Goal: Communication & Community: Answer question/provide support

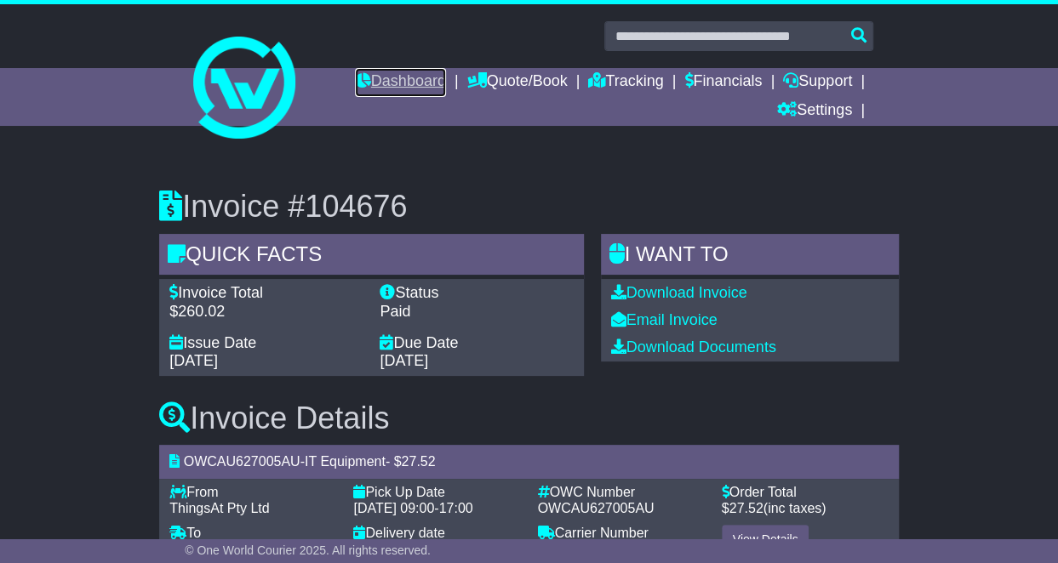
click at [414, 76] on link "Dashboard" at bounding box center [400, 82] width 91 height 29
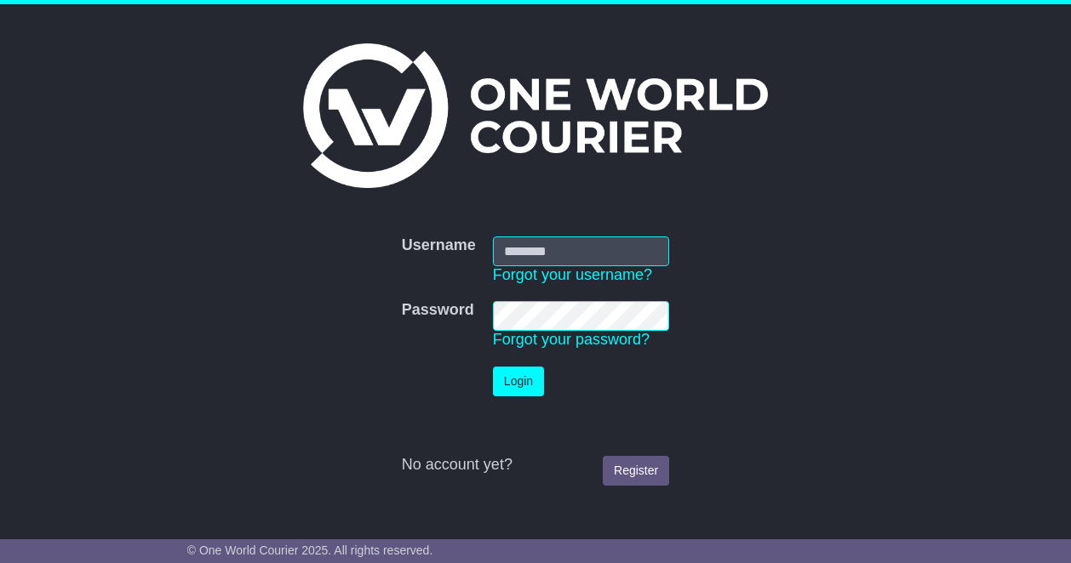
click at [540, 245] on input "Username" at bounding box center [581, 252] width 176 height 30
type input "**********"
click at [517, 386] on button "Login" at bounding box center [518, 382] width 51 height 30
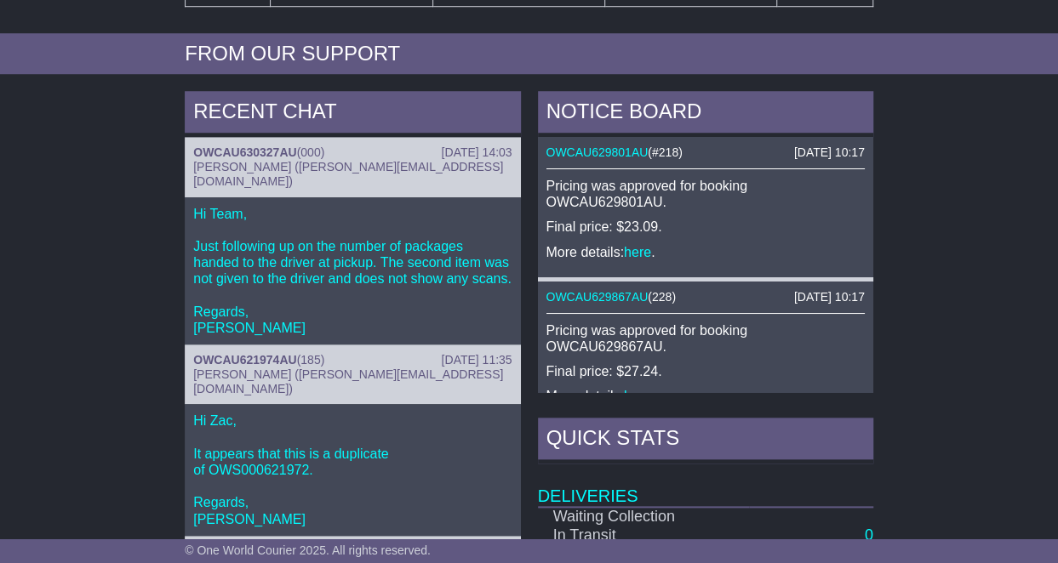
scroll to position [666, 0]
click at [242, 145] on link "OWCAU630327AU" at bounding box center [244, 152] width 103 height 14
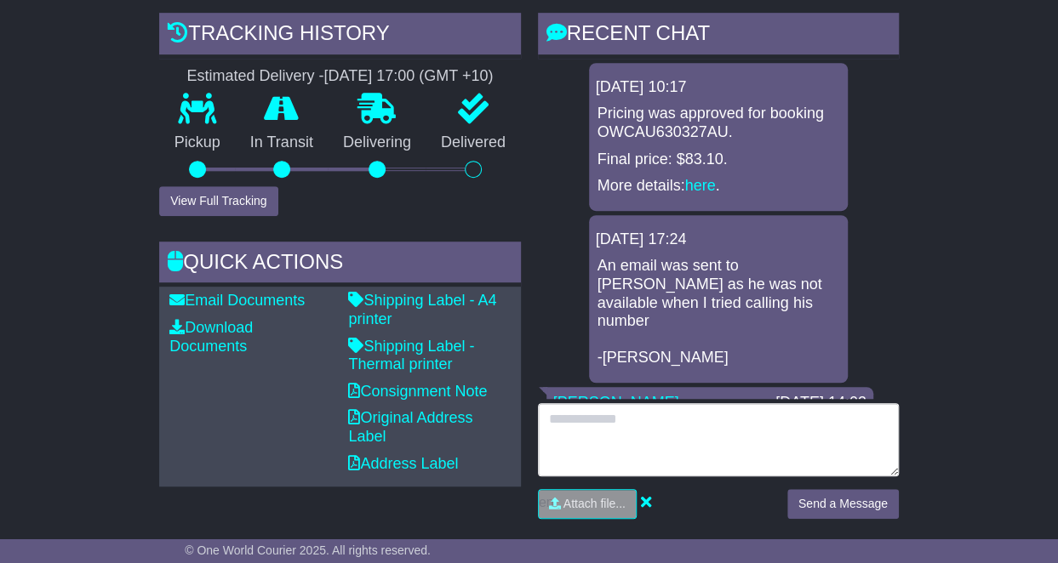
click at [648, 428] on textarea at bounding box center [718, 439] width 361 height 73
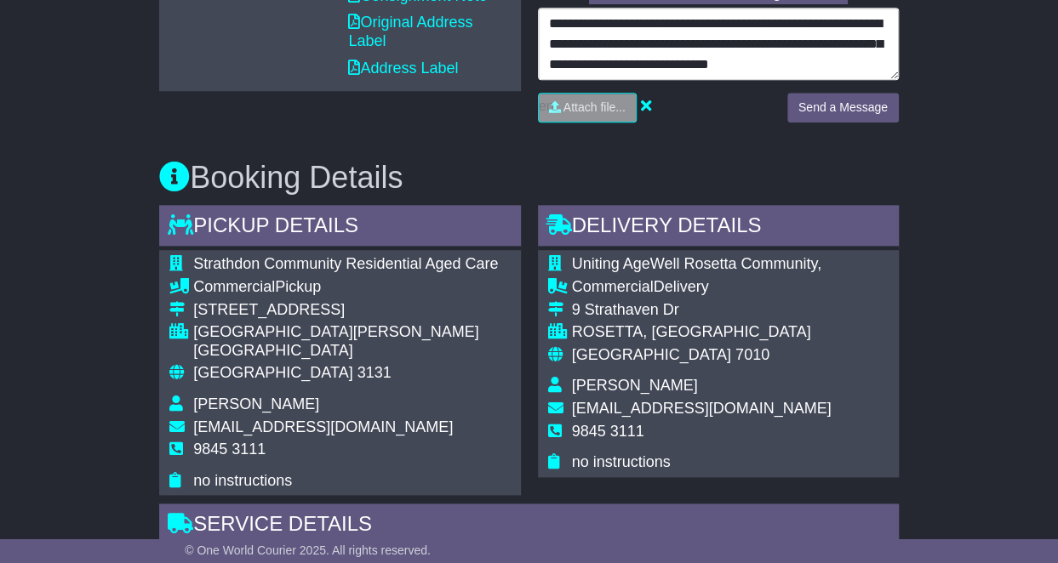
scroll to position [34, 0]
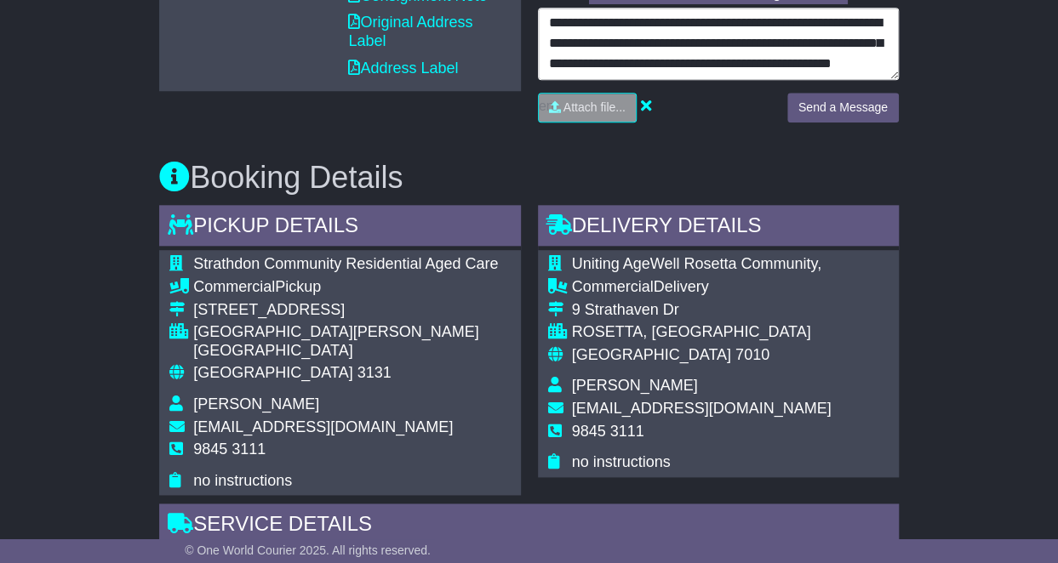
type textarea "**********"
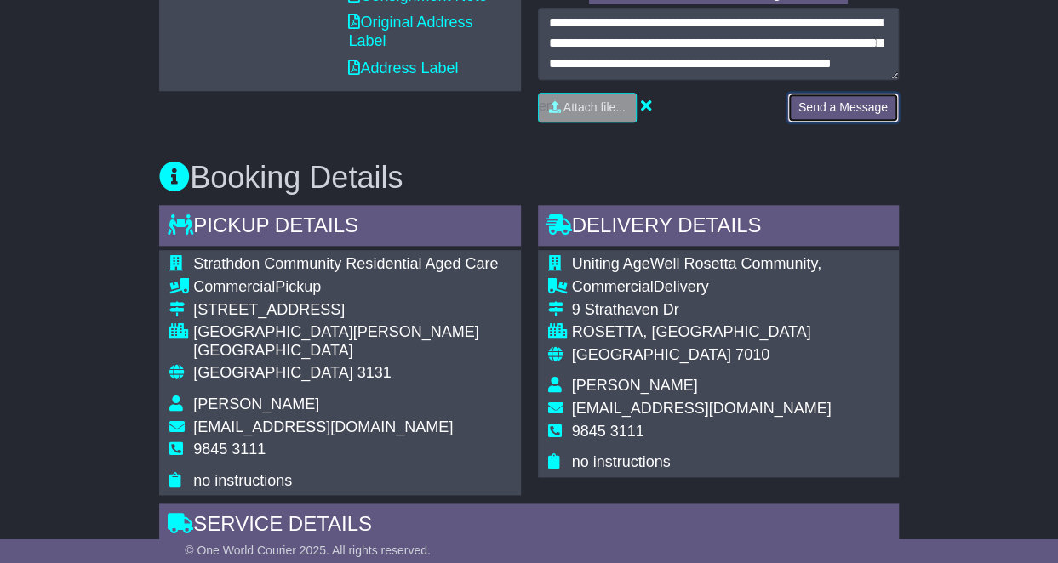
click at [854, 108] on button "Send a Message" at bounding box center [842, 108] width 111 height 30
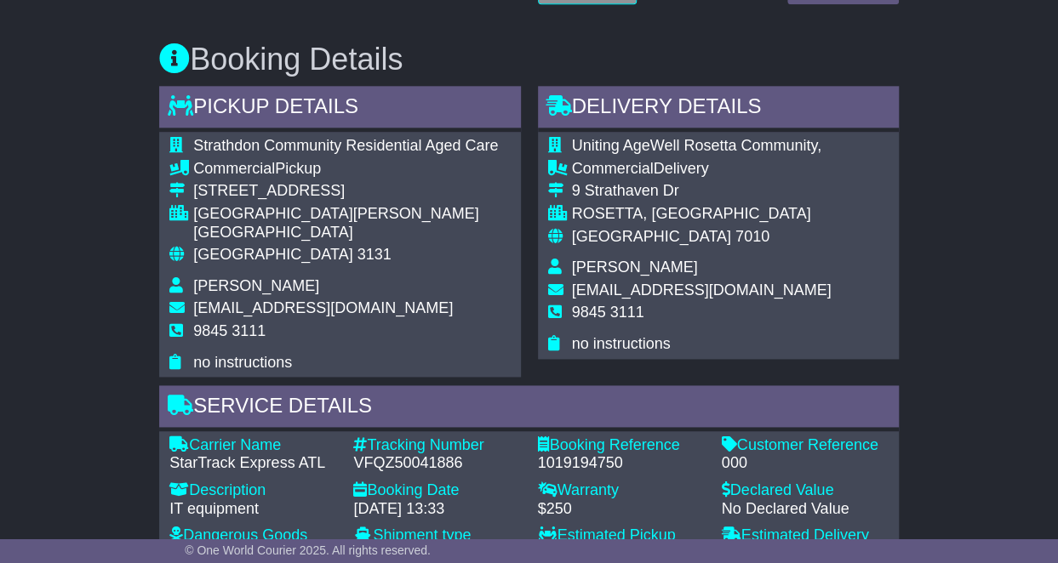
scroll to position [944, 0]
click at [592, 291] on span "BBurn@unitingagewell.org" at bounding box center [702, 291] width 260 height 17
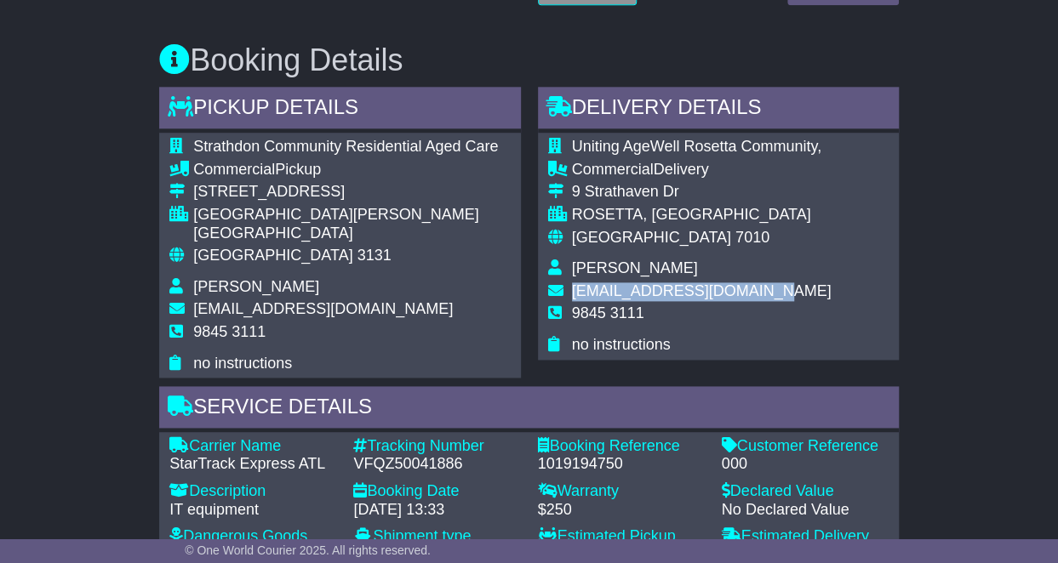
drag, startPoint x: 570, startPoint y: 286, endPoint x: 756, endPoint y: 294, distance: 185.7
click at [756, 294] on td "BBurn@unitingagewell.org" at bounding box center [702, 294] width 260 height 23
copy span "BBurn@unitingagewell.org"
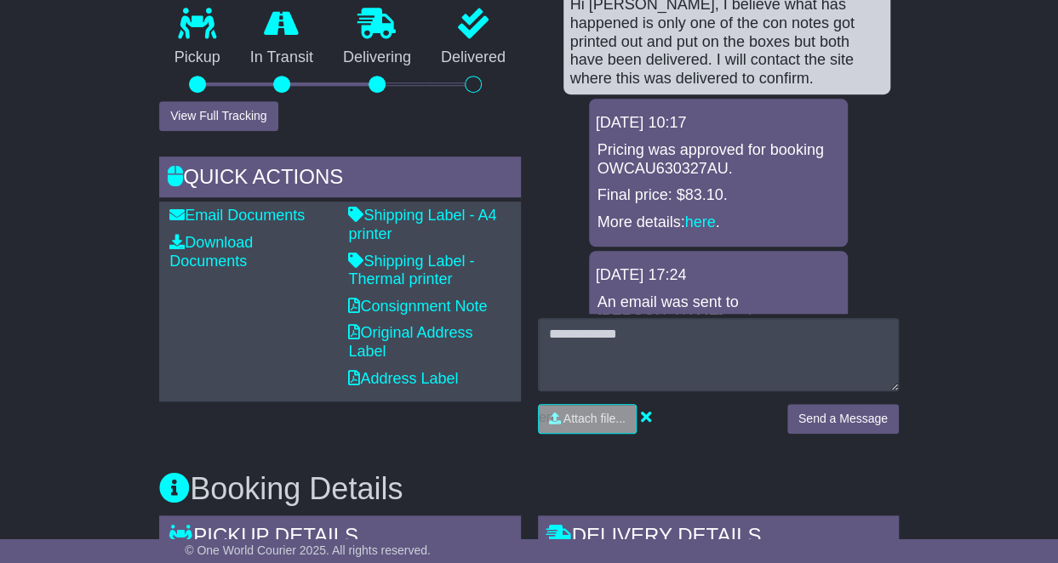
scroll to position [0, 0]
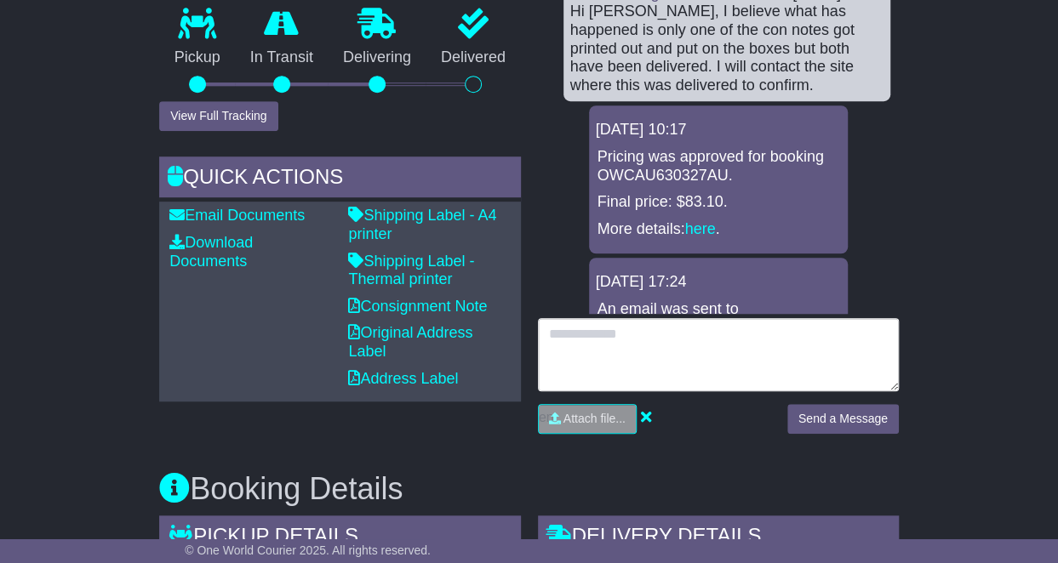
click at [704, 360] on textarea at bounding box center [718, 354] width 361 height 73
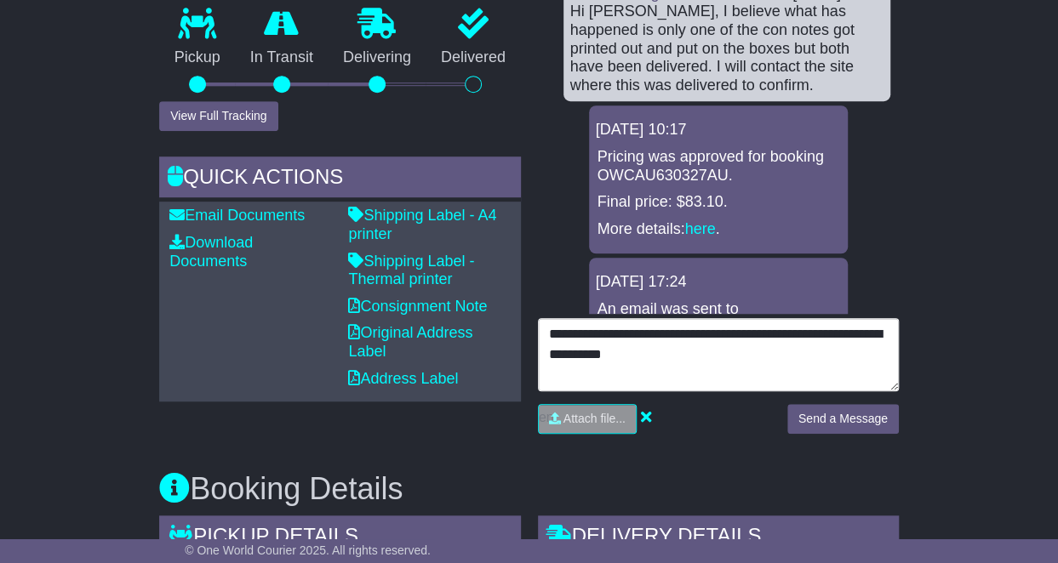
type textarea "**********"
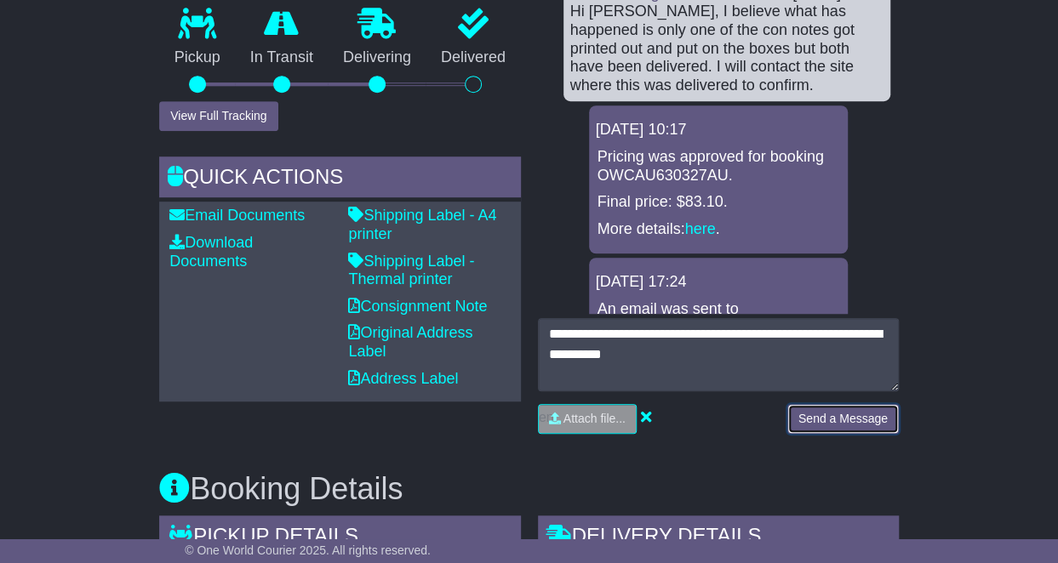
click at [872, 413] on button "Send a Message" at bounding box center [842, 419] width 111 height 30
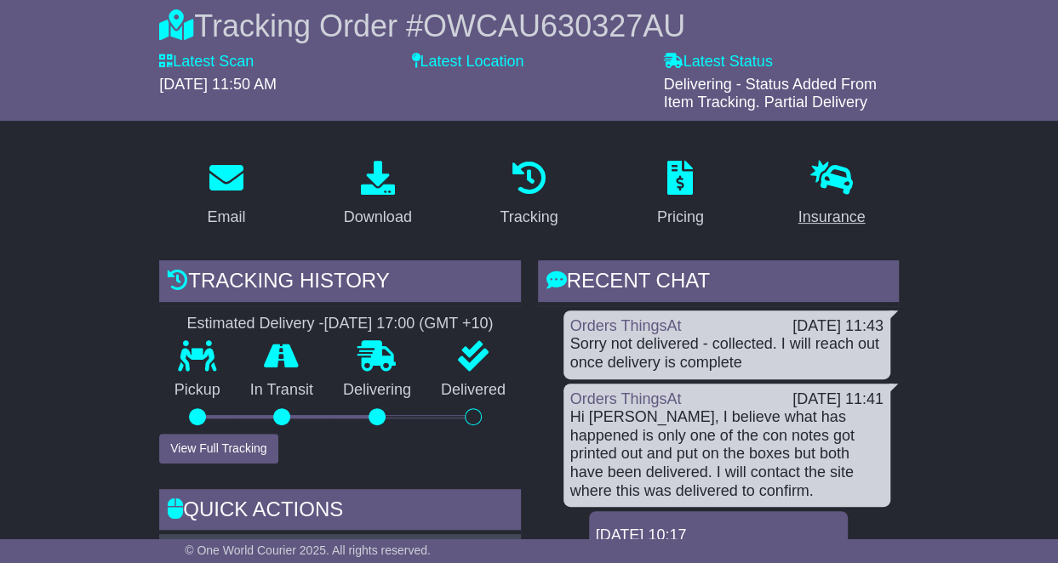
scroll to position [185, 0]
